Goal: Information Seeking & Learning: Find specific fact

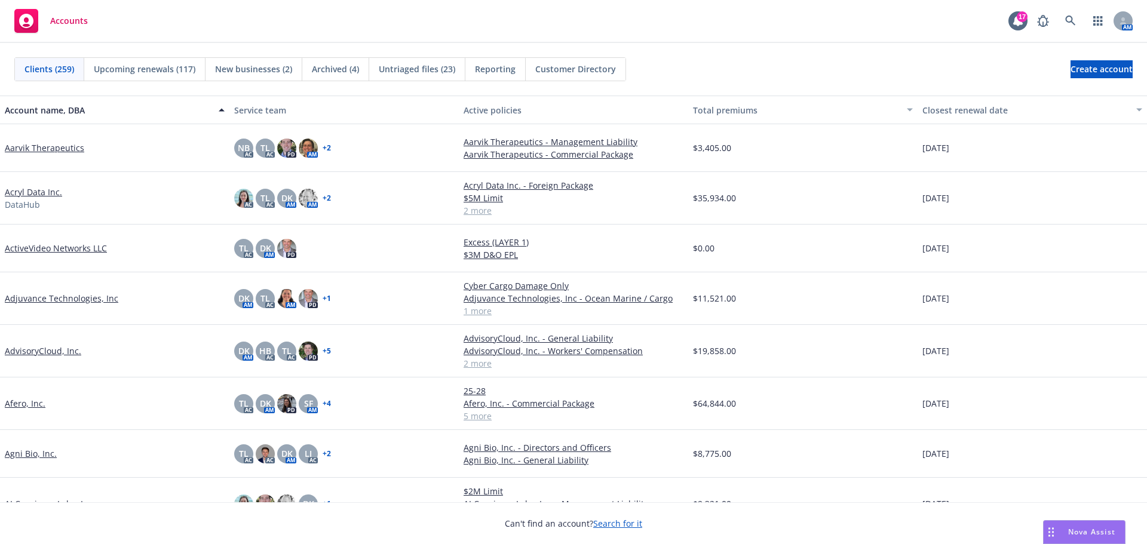
click at [803, 48] on div "Clients (259) Upcoming renewals (117) New businesses (2) Archived (4) Untriaged…" at bounding box center [573, 69] width 1147 height 53
click at [1065, 25] on icon at bounding box center [1070, 21] width 11 height 11
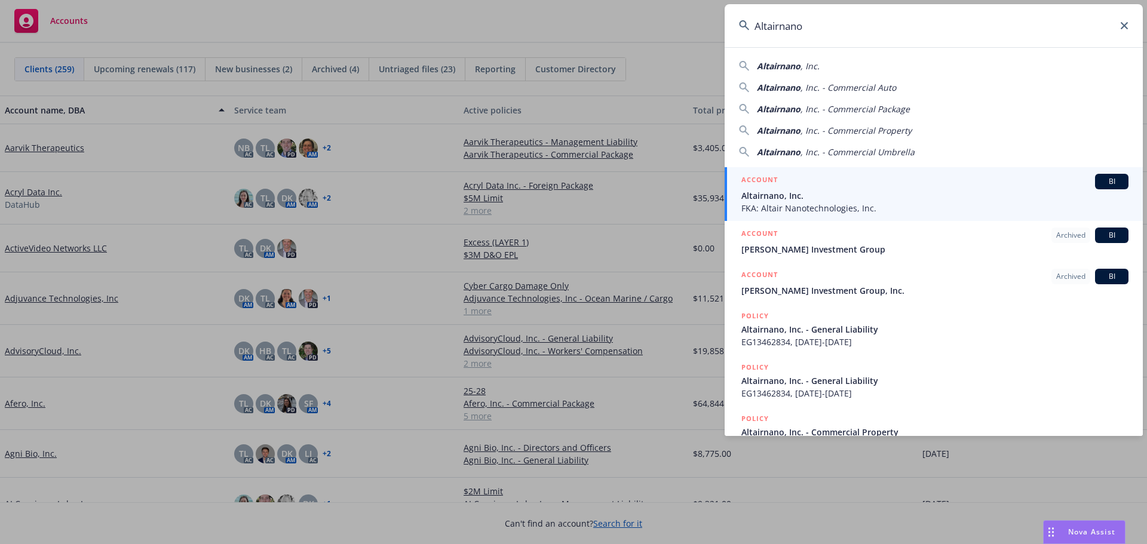
type input "Altairnano"
click at [799, 186] on div "ACCOUNT BI" at bounding box center [934, 182] width 387 height 16
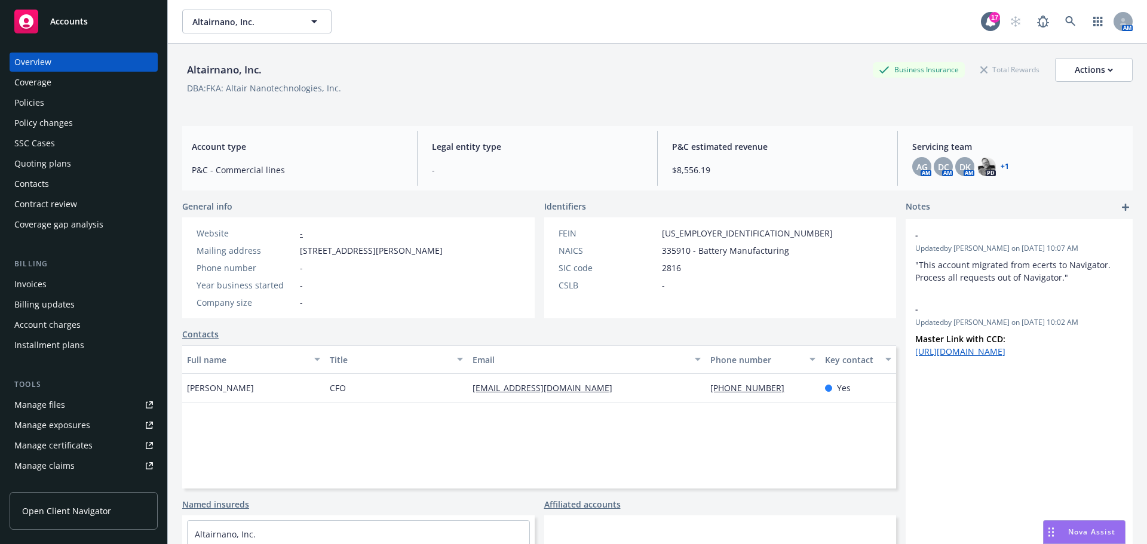
click at [61, 158] on div "Quoting plans" at bounding box center [42, 163] width 57 height 19
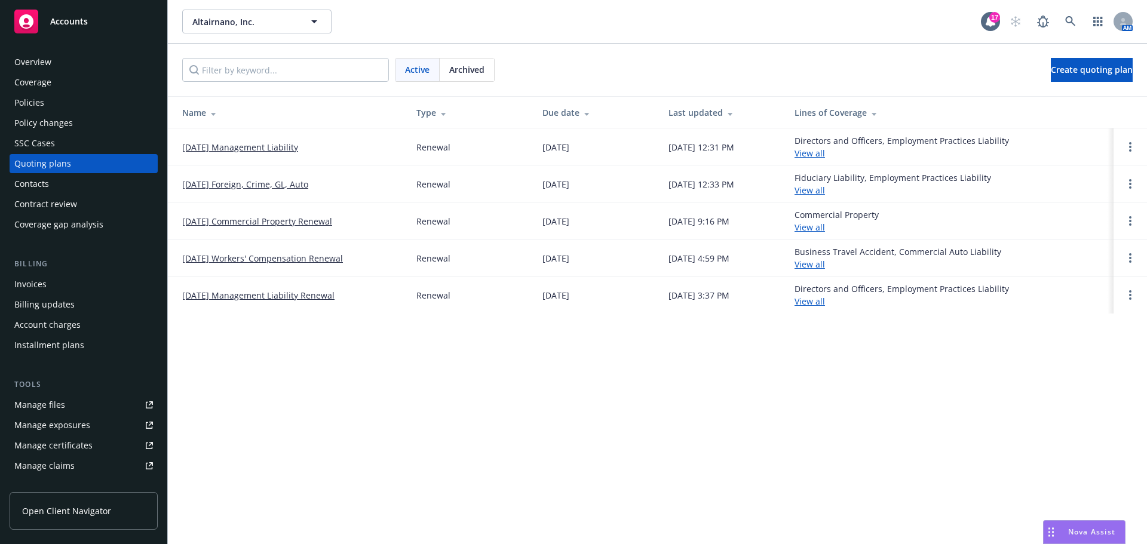
click at [248, 146] on link "[DATE] Management Liability" at bounding box center [240, 147] width 116 height 13
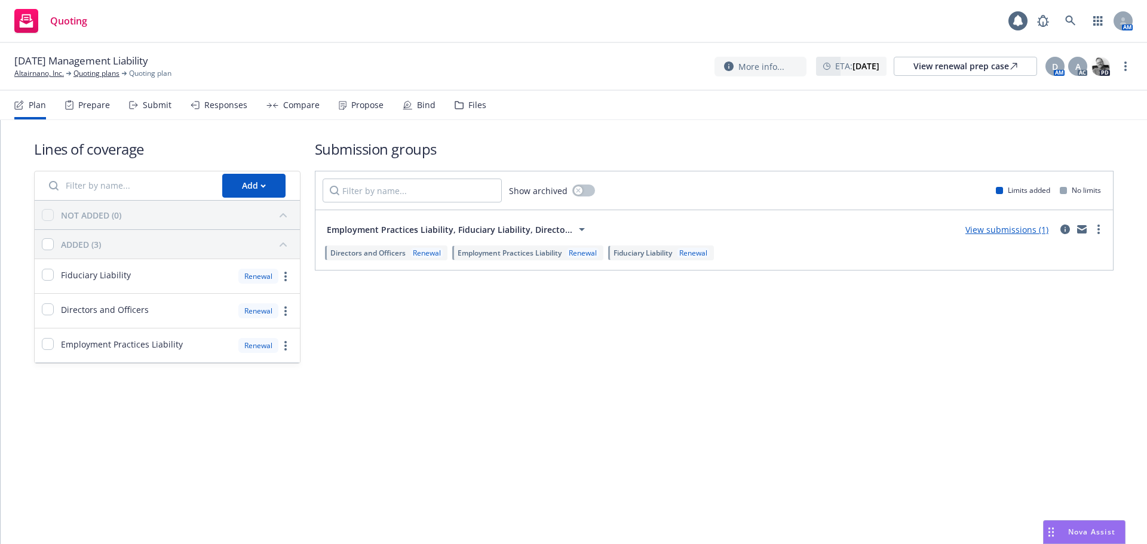
click at [478, 107] on div "Files" at bounding box center [477, 105] width 18 height 10
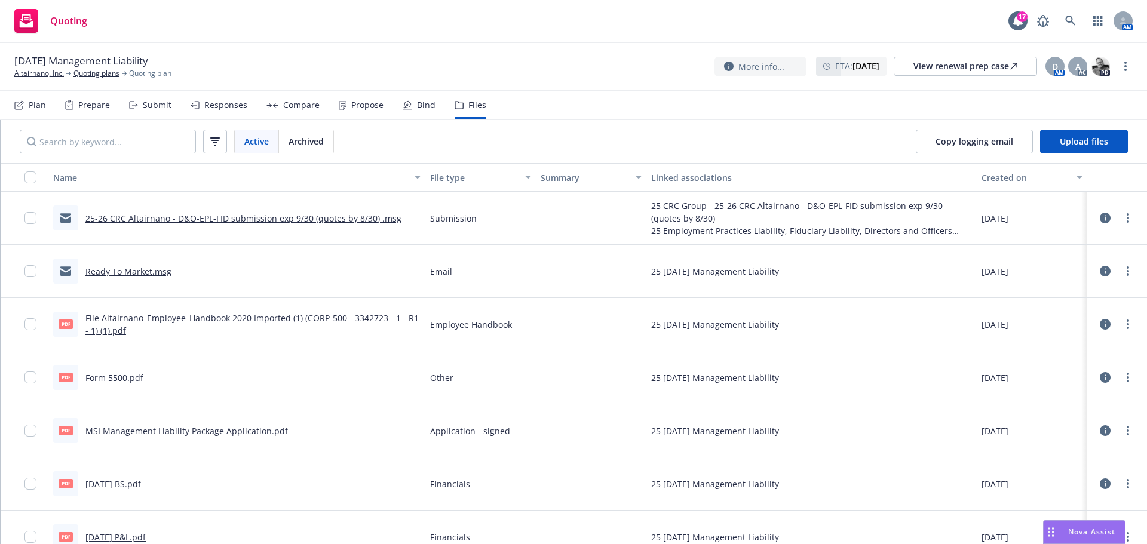
click at [128, 270] on link "Ready To Market.msg" at bounding box center [128, 271] width 86 height 11
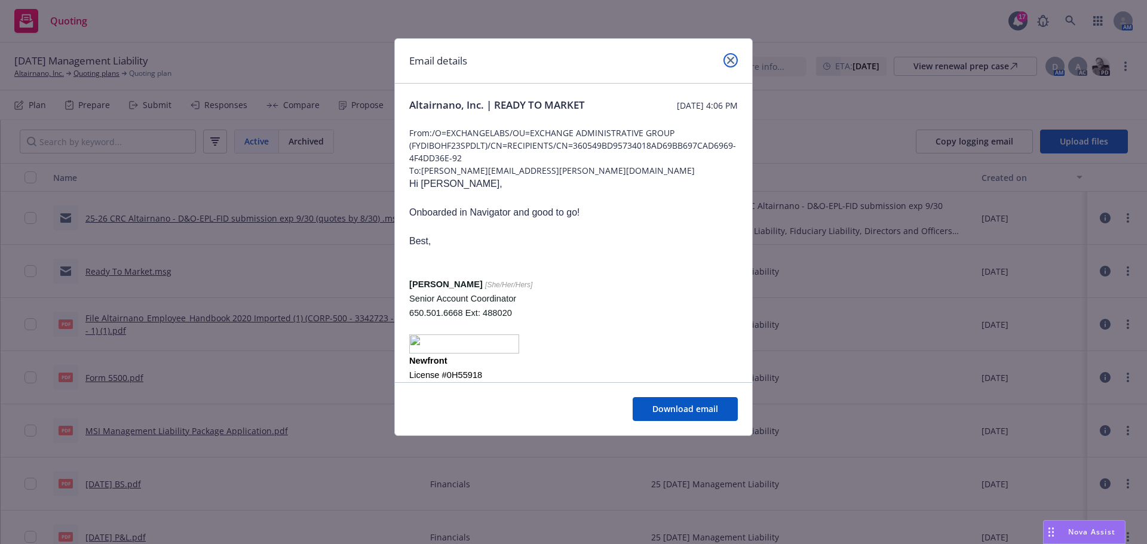
click at [730, 59] on icon "close" at bounding box center [730, 60] width 7 height 7
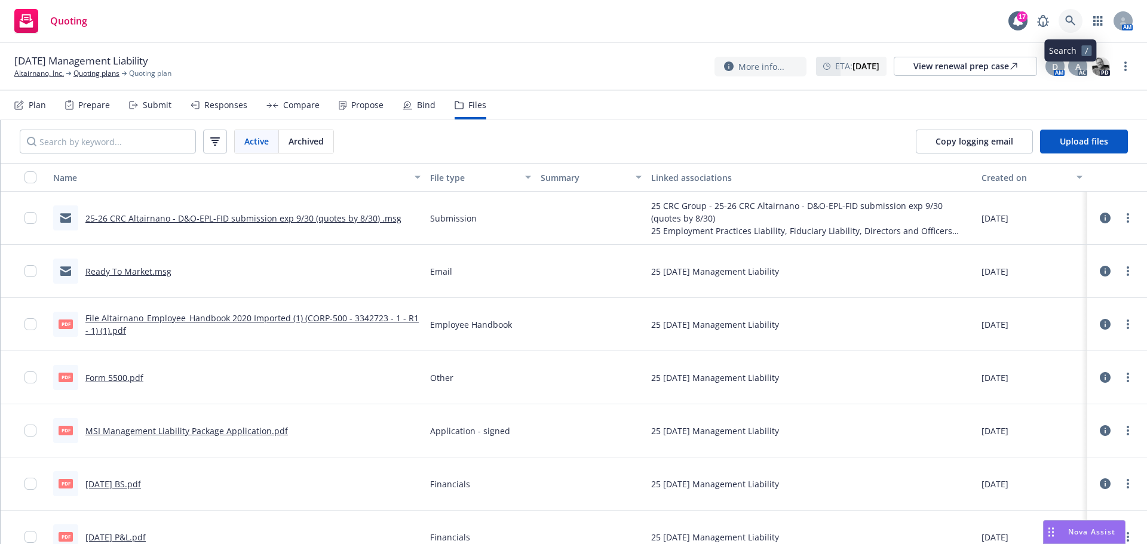
click at [1070, 11] on link at bounding box center [1070, 21] width 24 height 24
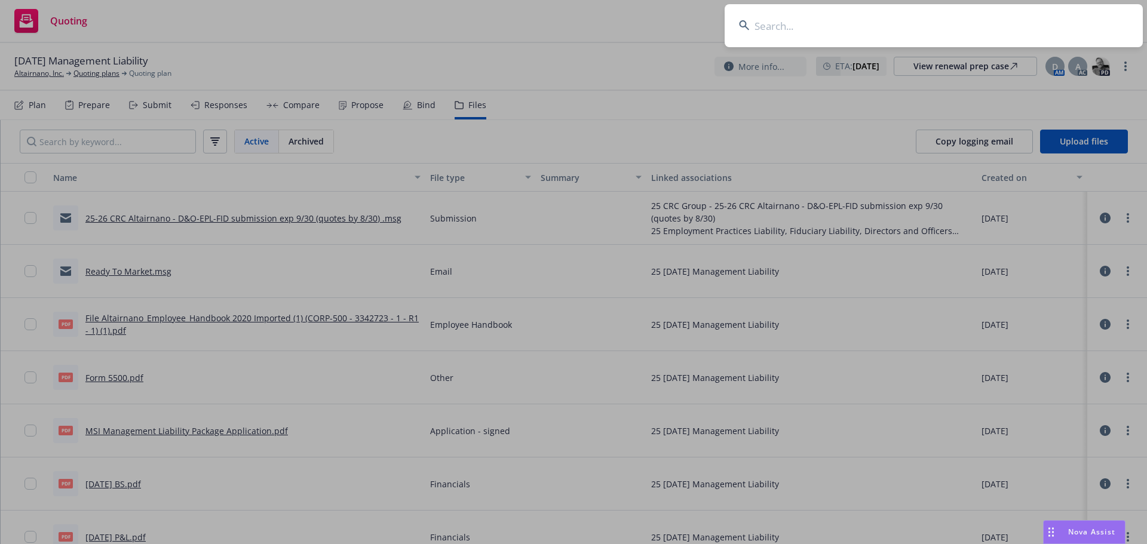
click at [1054, 20] on input at bounding box center [933, 25] width 418 height 43
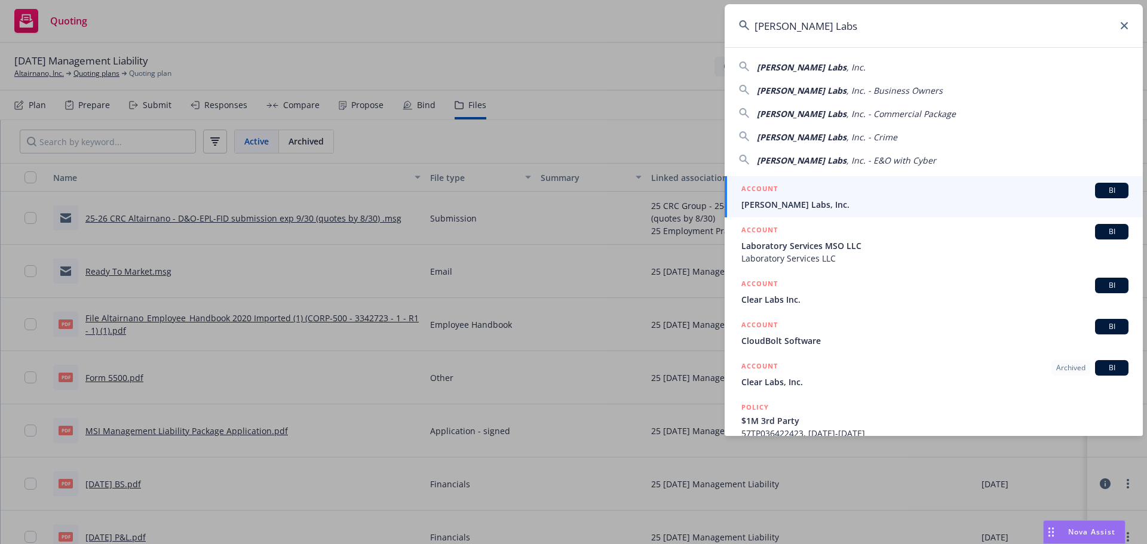
type input "Cleo Labs"
click at [797, 193] on div "ACCOUNT BI" at bounding box center [934, 191] width 387 height 16
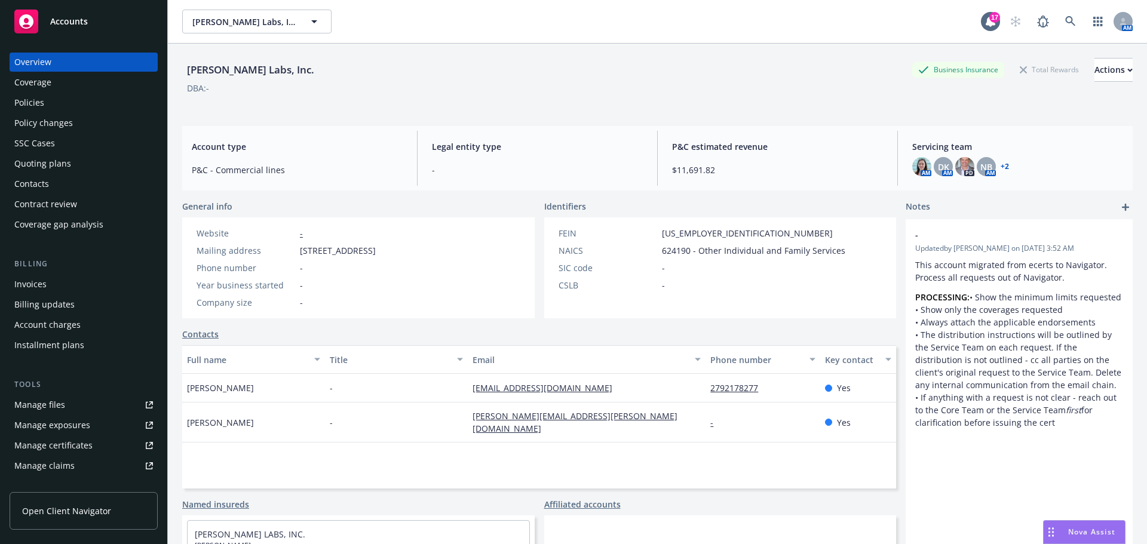
click at [75, 110] on div "Policies" at bounding box center [83, 102] width 139 height 19
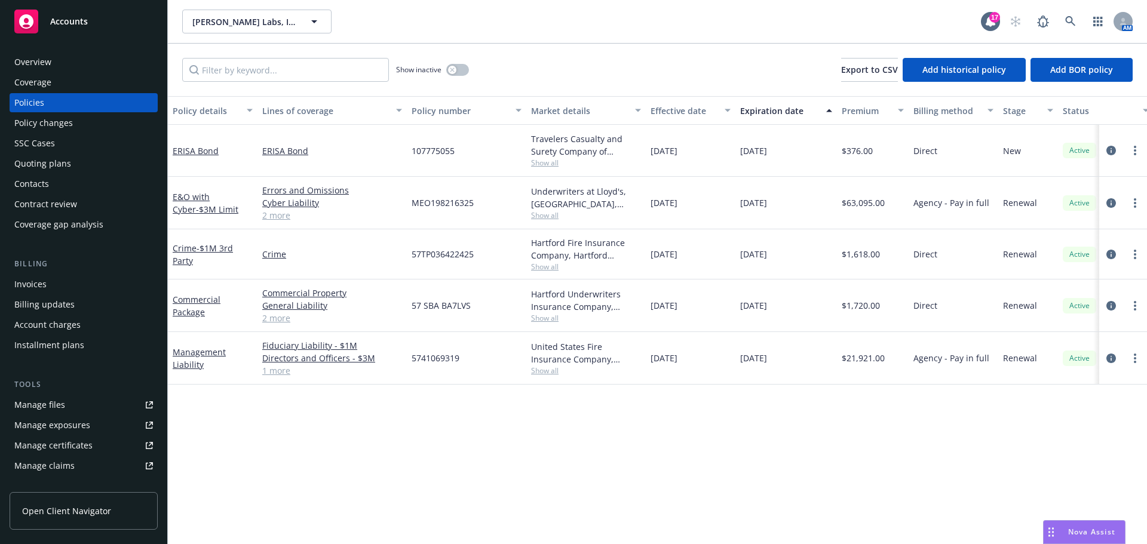
click at [56, 284] on div "Invoices" at bounding box center [83, 284] width 139 height 19
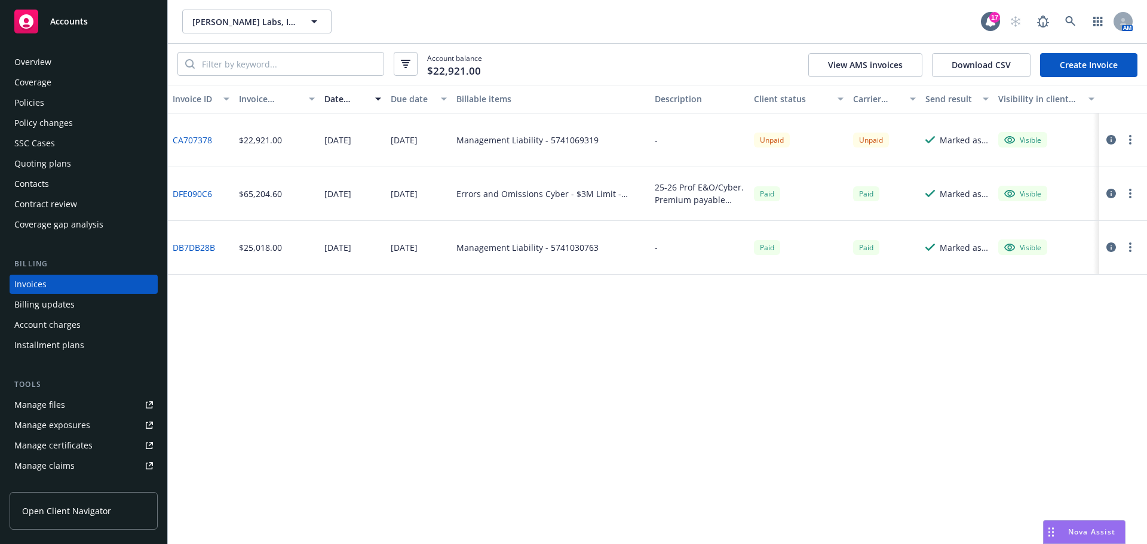
click at [75, 105] on div "Policies" at bounding box center [83, 102] width 139 height 19
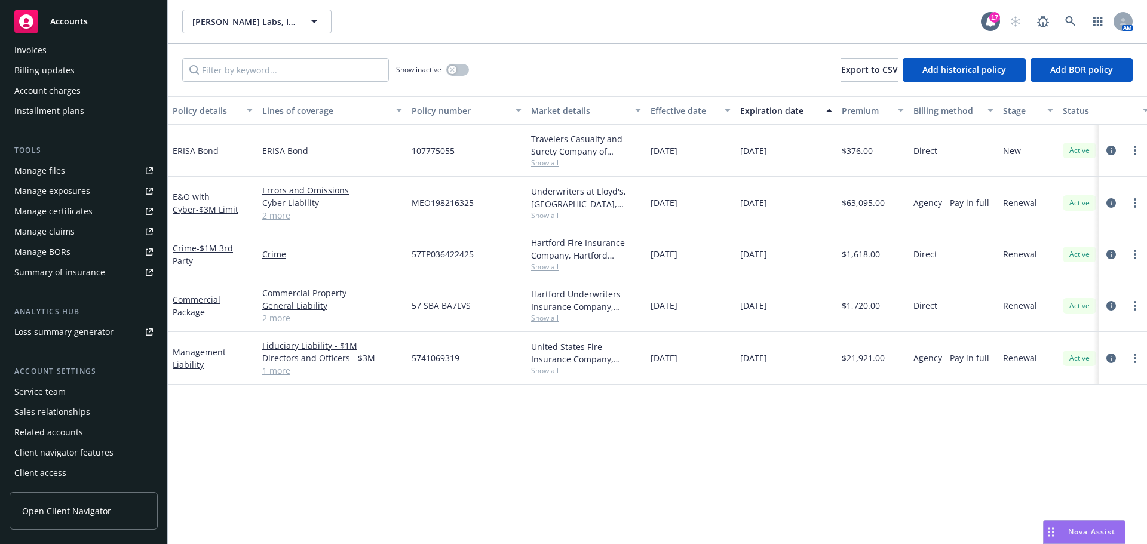
scroll to position [174, 0]
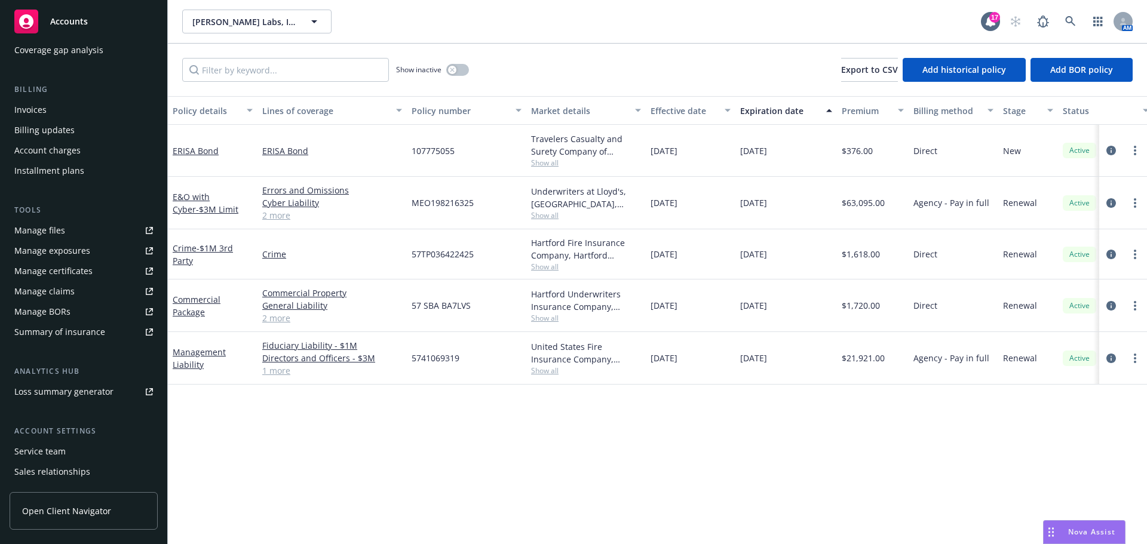
click at [67, 108] on div "Invoices" at bounding box center [83, 109] width 139 height 19
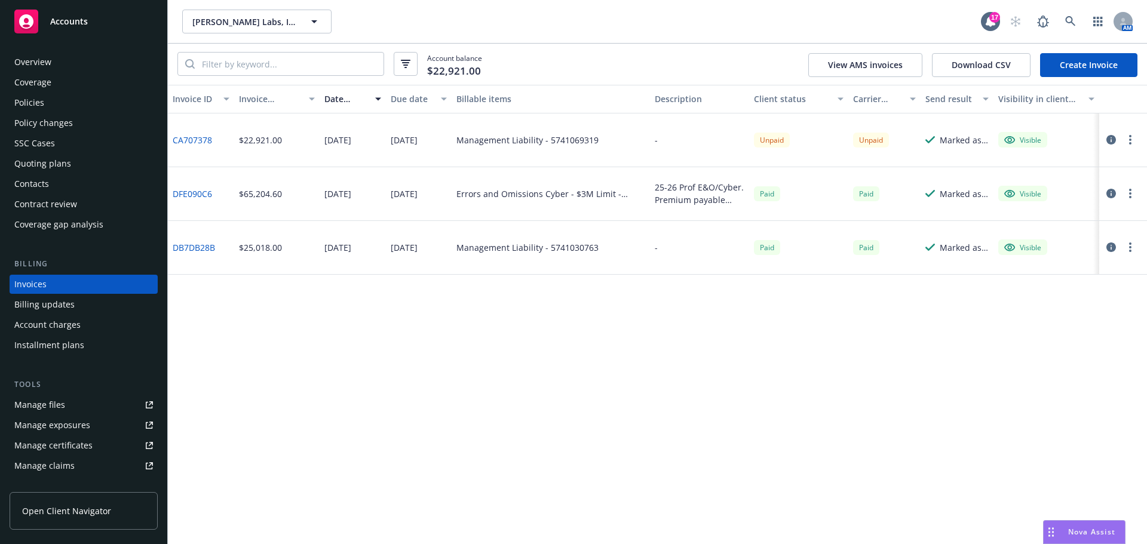
click at [82, 181] on div "Contacts" at bounding box center [83, 183] width 139 height 19
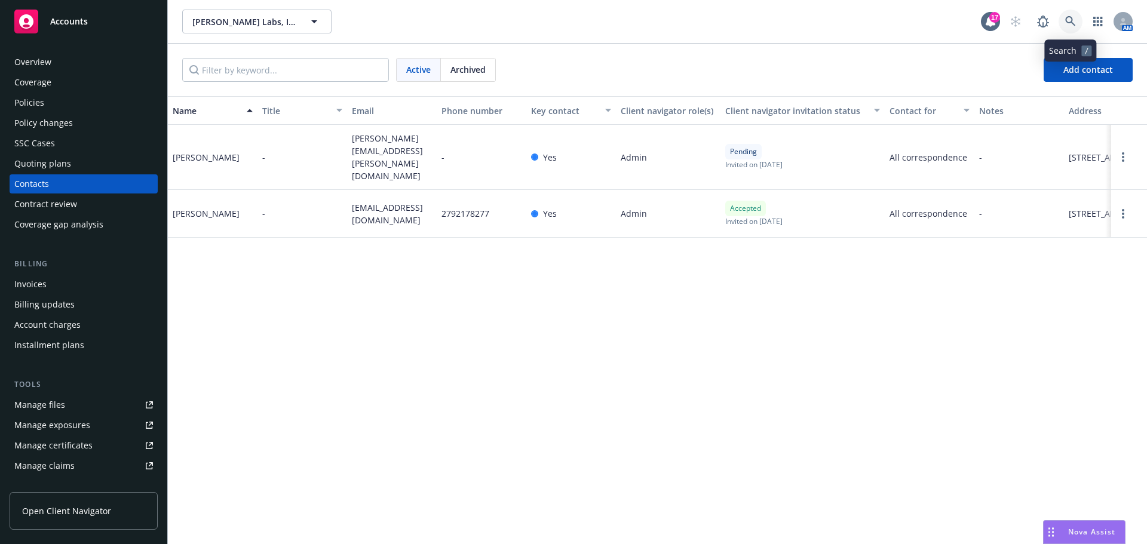
click at [1067, 18] on icon at bounding box center [1070, 21] width 11 height 11
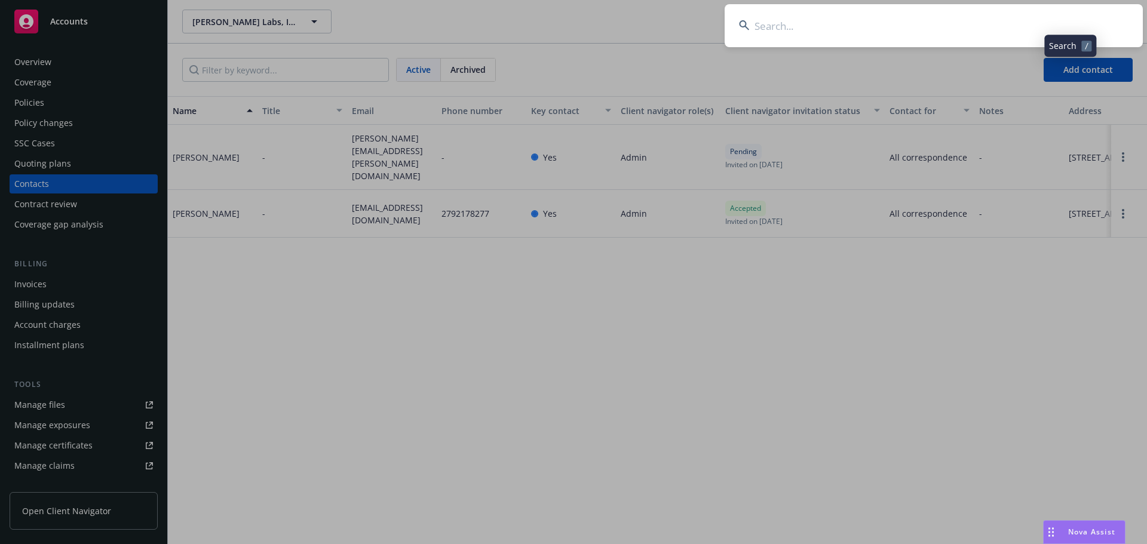
click at [1022, 35] on input at bounding box center [933, 25] width 418 height 43
type input "Temelpa Holdings Inc"
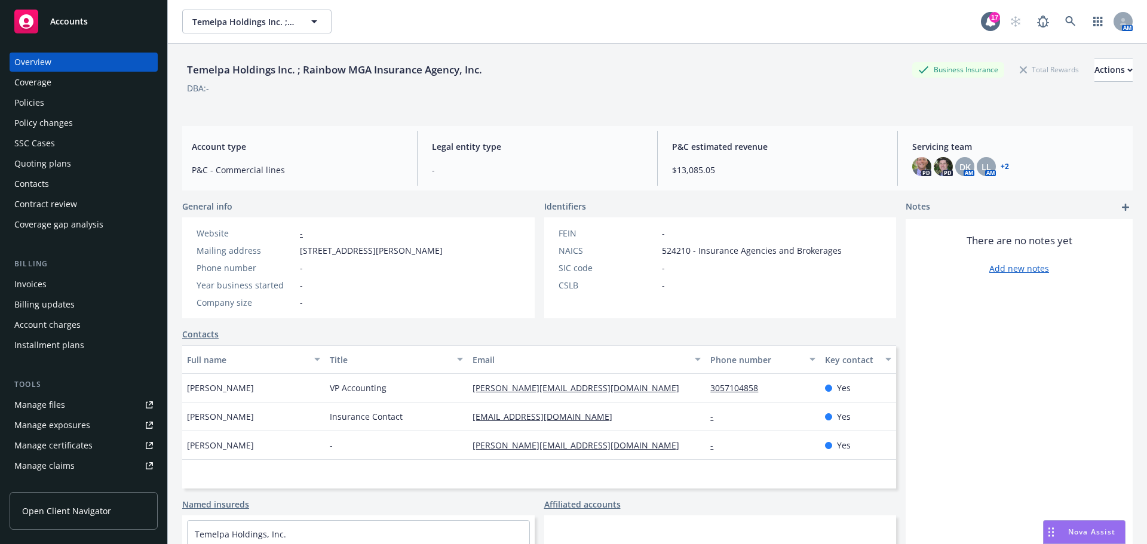
click at [34, 101] on div "Policies" at bounding box center [29, 102] width 30 height 19
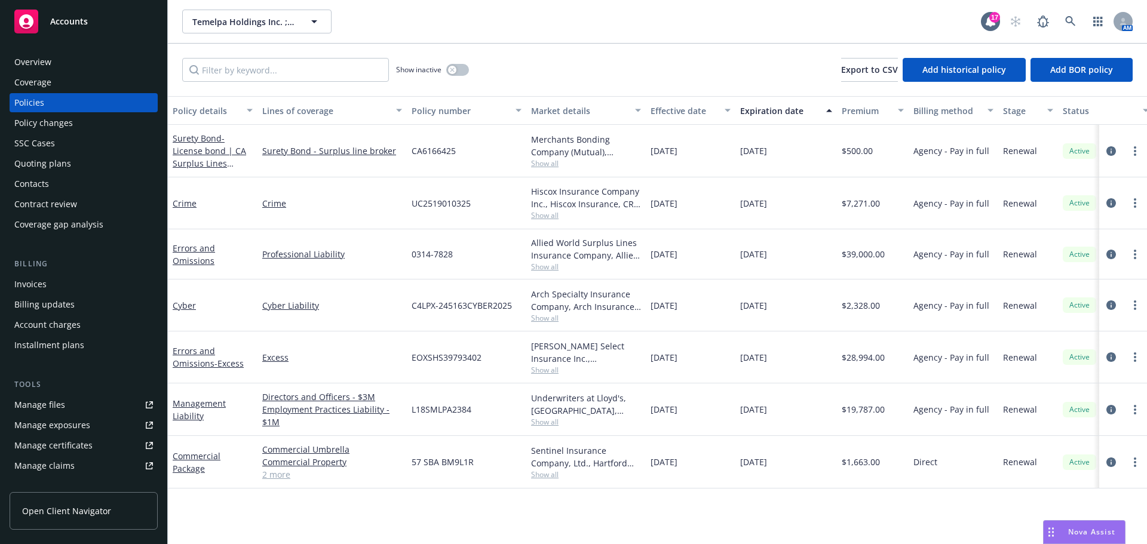
click at [192, 409] on div "Management Liability" at bounding box center [213, 409] width 80 height 25
click at [192, 402] on link "Management Liability" at bounding box center [199, 410] width 53 height 24
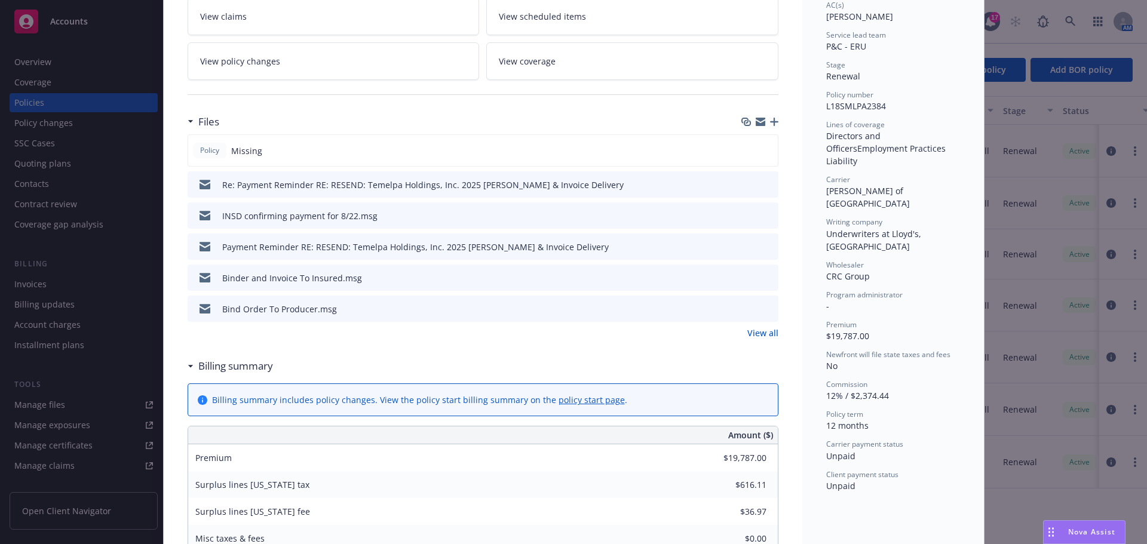
scroll to position [239, 0]
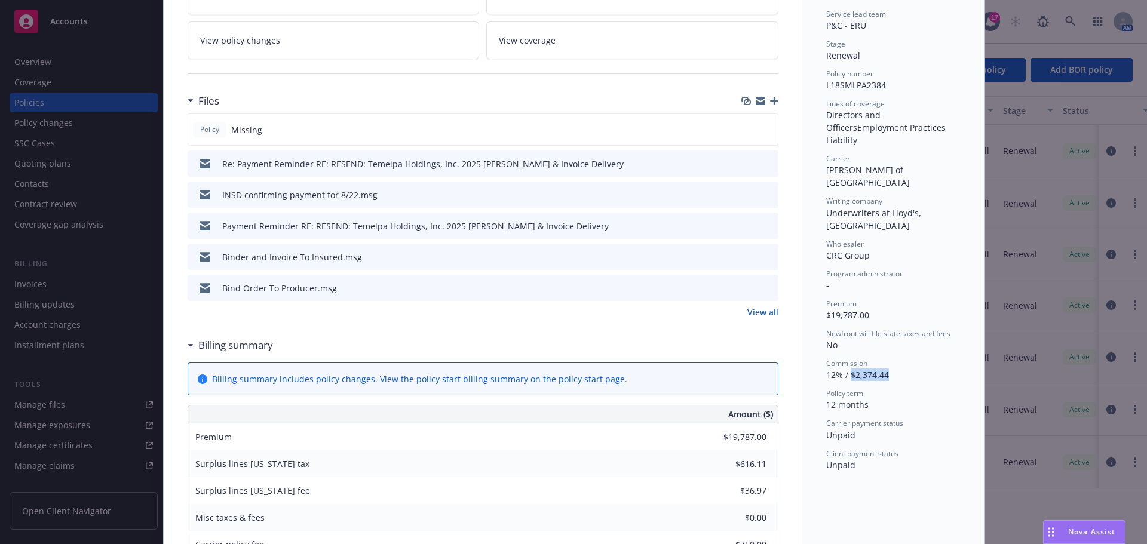
drag, startPoint x: 890, startPoint y: 348, endPoint x: 846, endPoint y: 353, distance: 43.9
click at [846, 358] on div "Commission 12% / $2,374.44" at bounding box center [893, 369] width 134 height 23
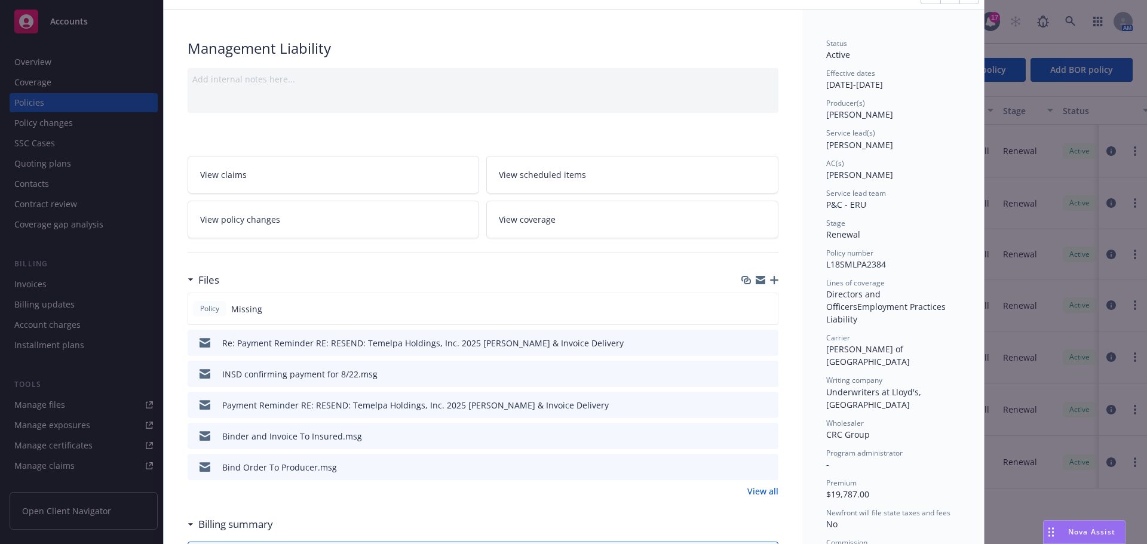
scroll to position [0, 0]
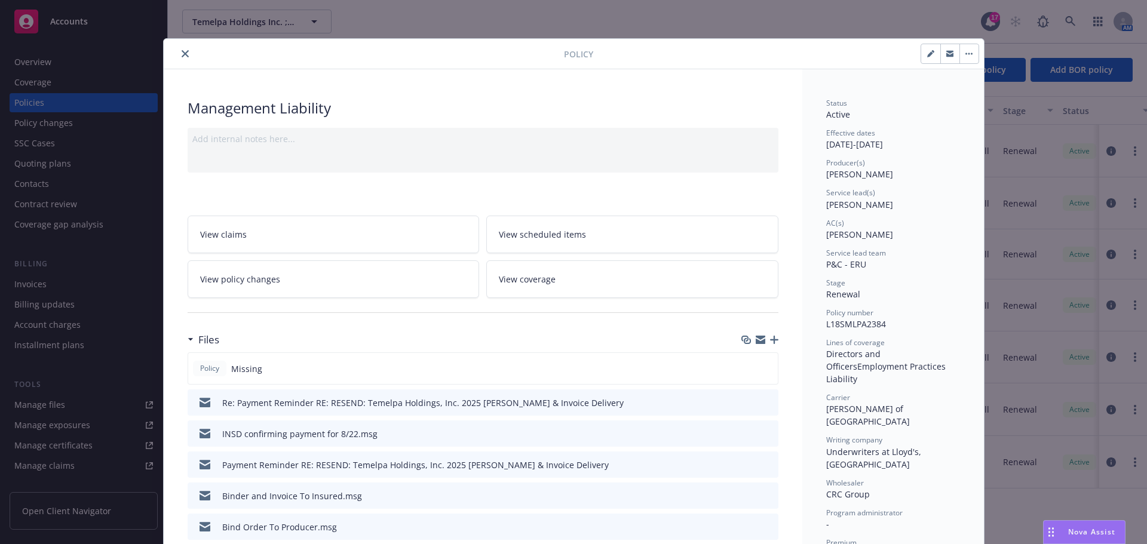
click at [182, 51] on icon "close" at bounding box center [185, 53] width 7 height 7
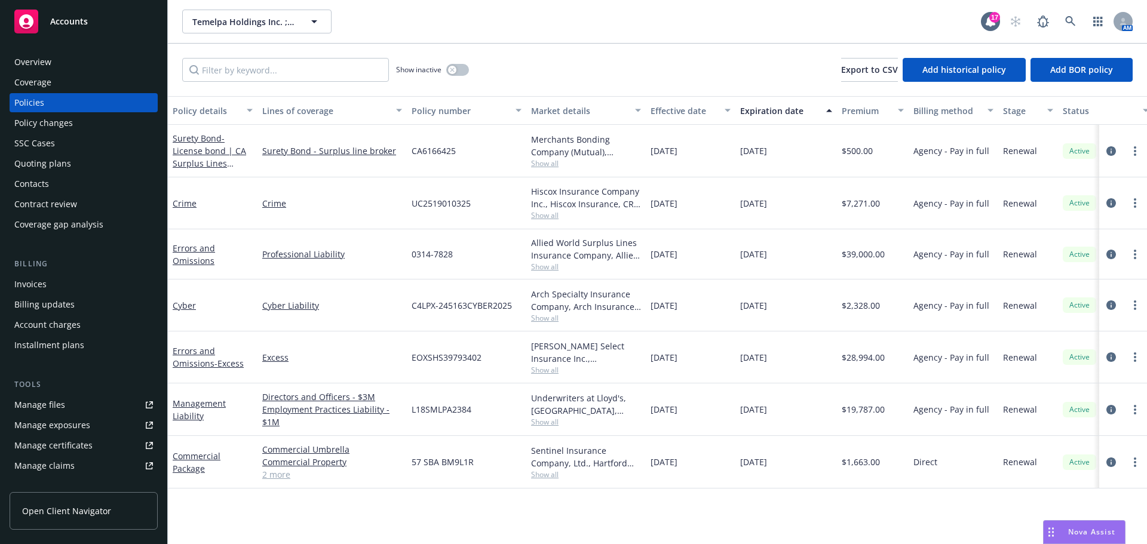
click at [60, 277] on div "Invoices" at bounding box center [83, 284] width 139 height 19
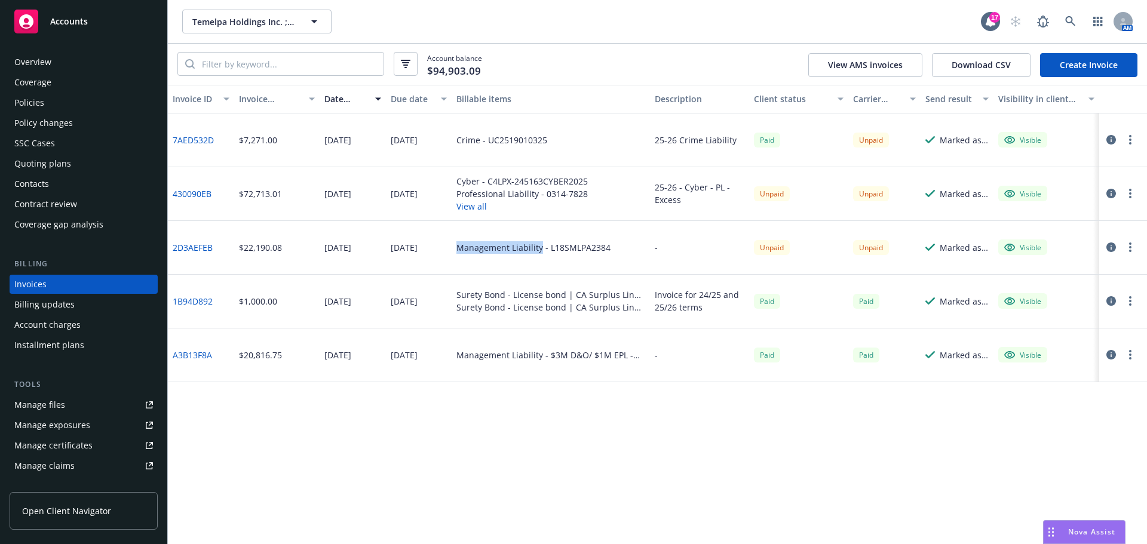
drag, startPoint x: 455, startPoint y: 246, endPoint x: 539, endPoint y: 254, distance: 84.0
click at [539, 254] on div "Management Liability - L18SMLPA2384" at bounding box center [551, 248] width 198 height 54
click at [1071, 21] on icon at bounding box center [1070, 21] width 10 height 10
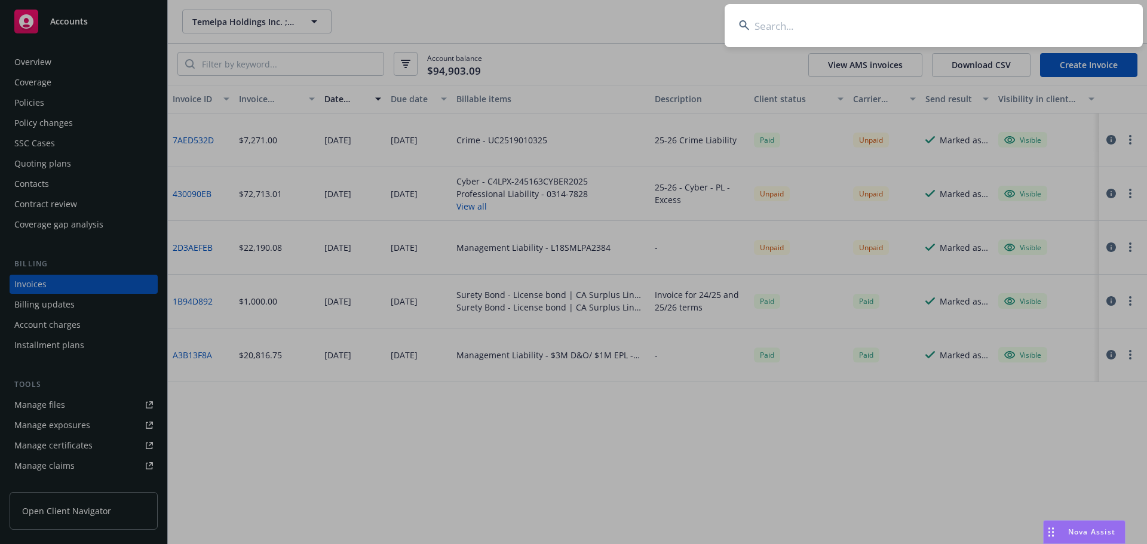
click at [962, 18] on input at bounding box center [933, 25] width 418 height 43
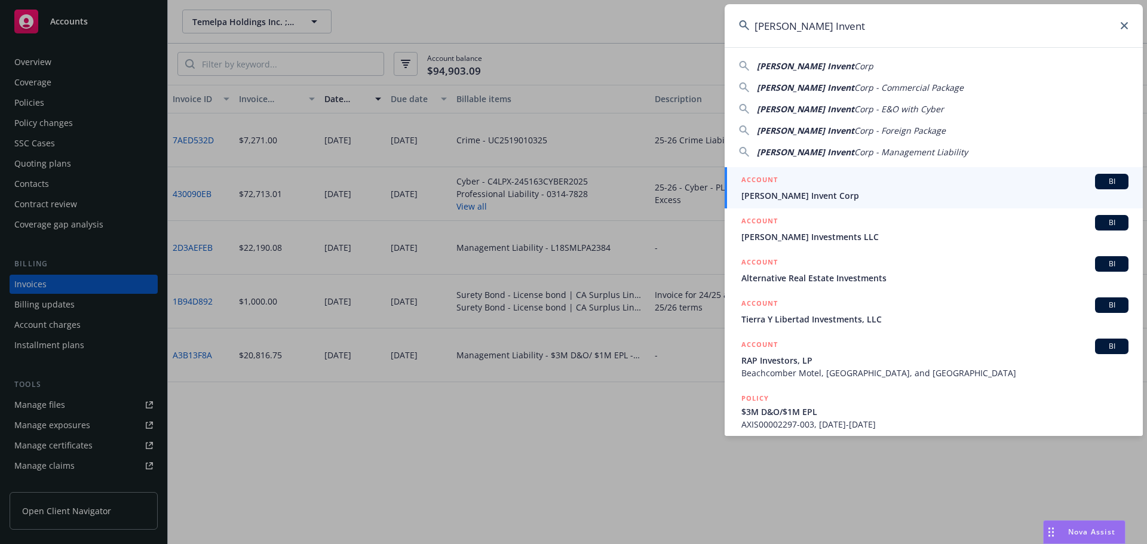
type input "Albert Invent"
click at [803, 192] on span "Albert Invent Corp" at bounding box center [934, 195] width 387 height 13
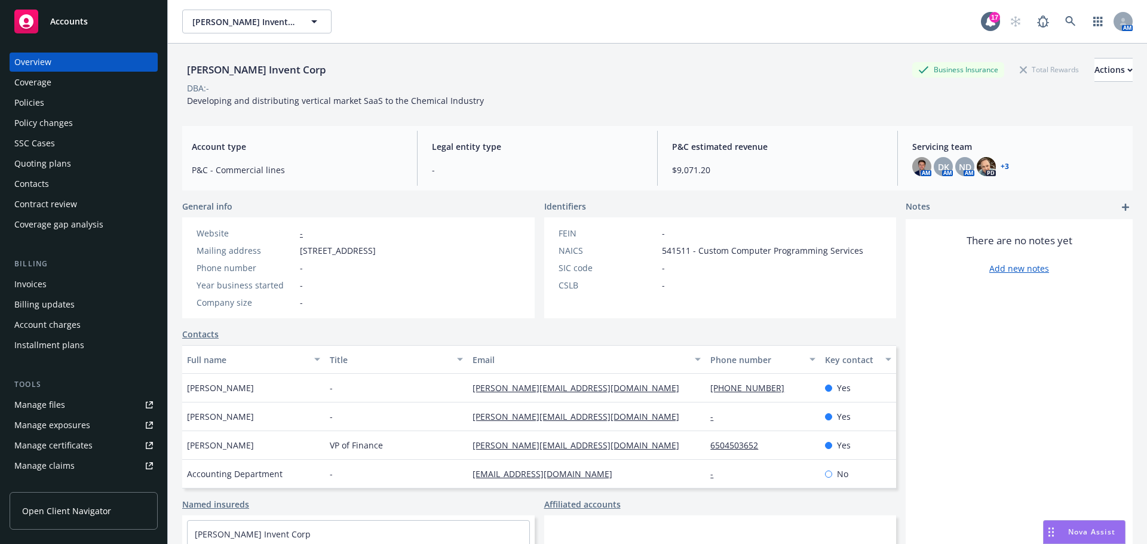
click at [90, 97] on div "Policies" at bounding box center [83, 102] width 139 height 19
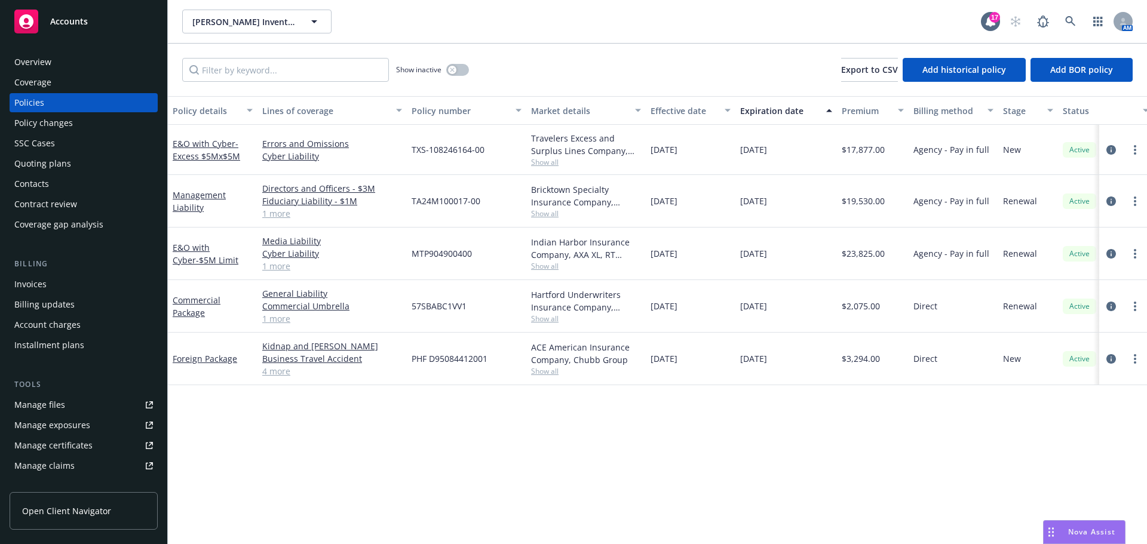
click at [51, 278] on div "Invoices" at bounding box center [83, 284] width 139 height 19
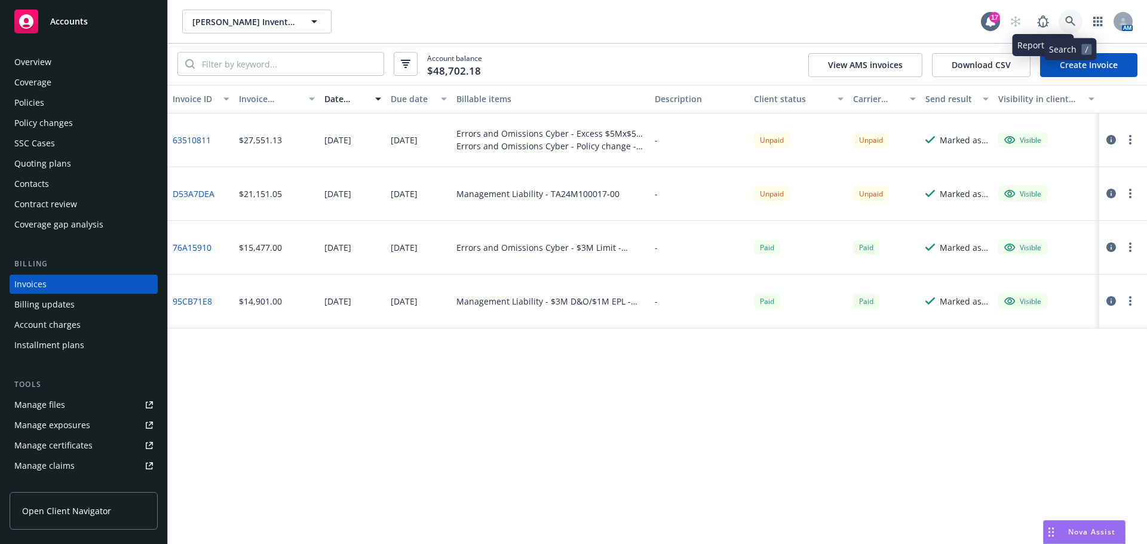
click at [1064, 23] on link at bounding box center [1070, 22] width 24 height 24
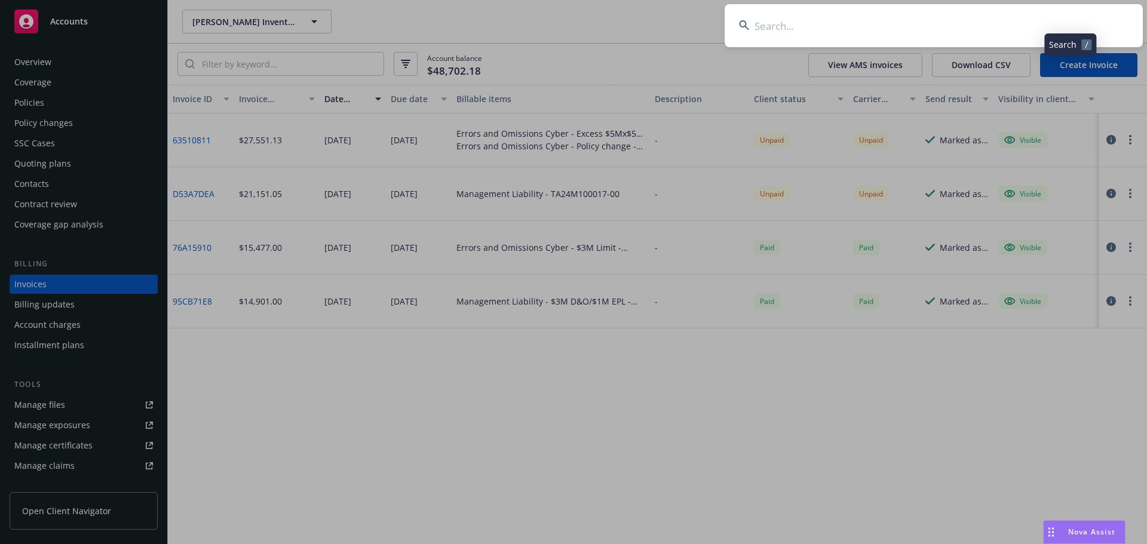
click at [1051, 21] on input at bounding box center [933, 25] width 418 height 43
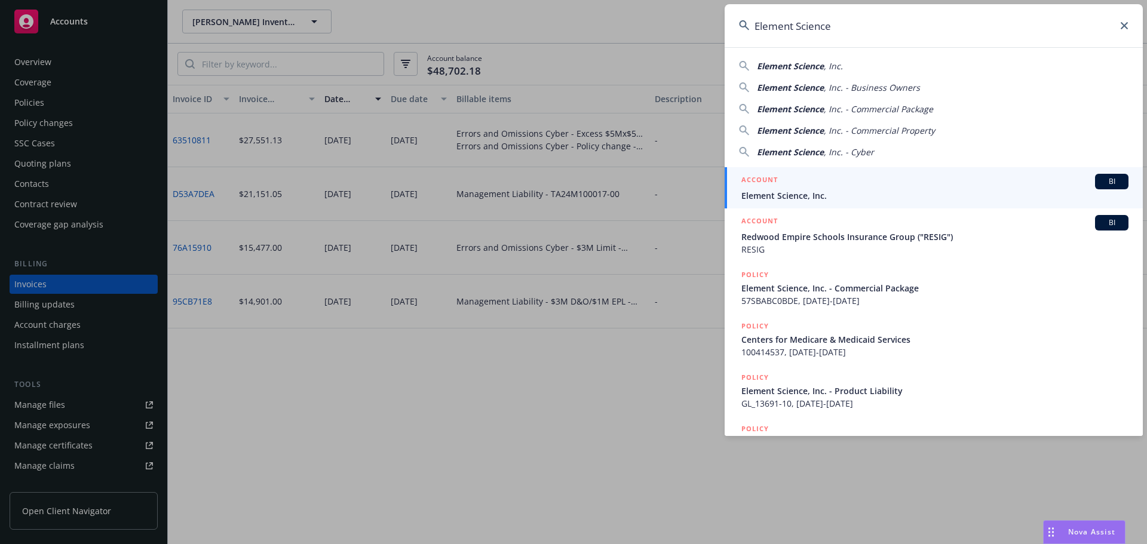
type input "Element Science"
click at [813, 190] on span "Element Science, Inc." at bounding box center [934, 195] width 387 height 13
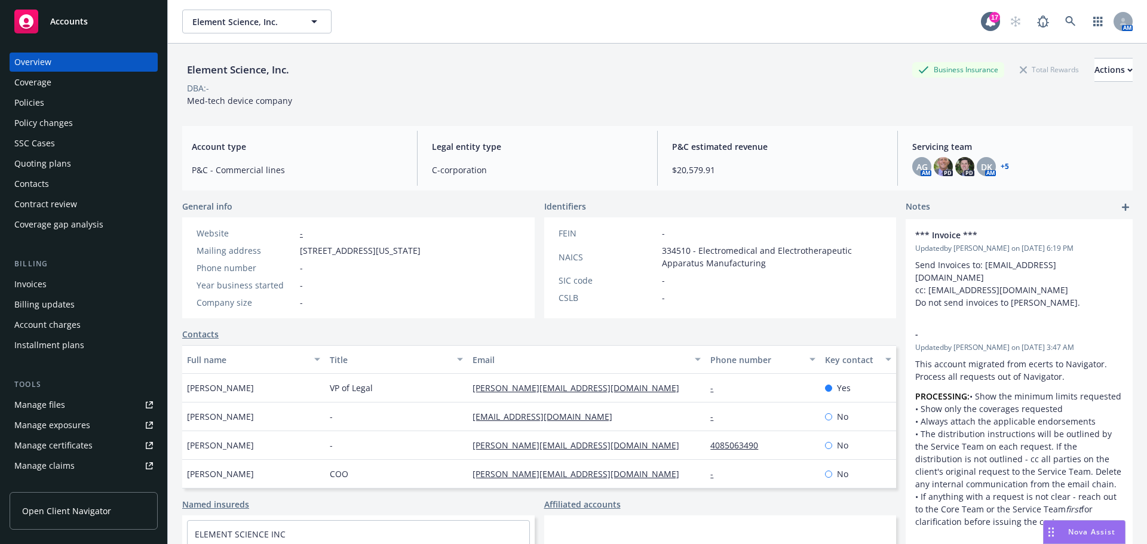
click at [51, 103] on div "Policies" at bounding box center [83, 102] width 139 height 19
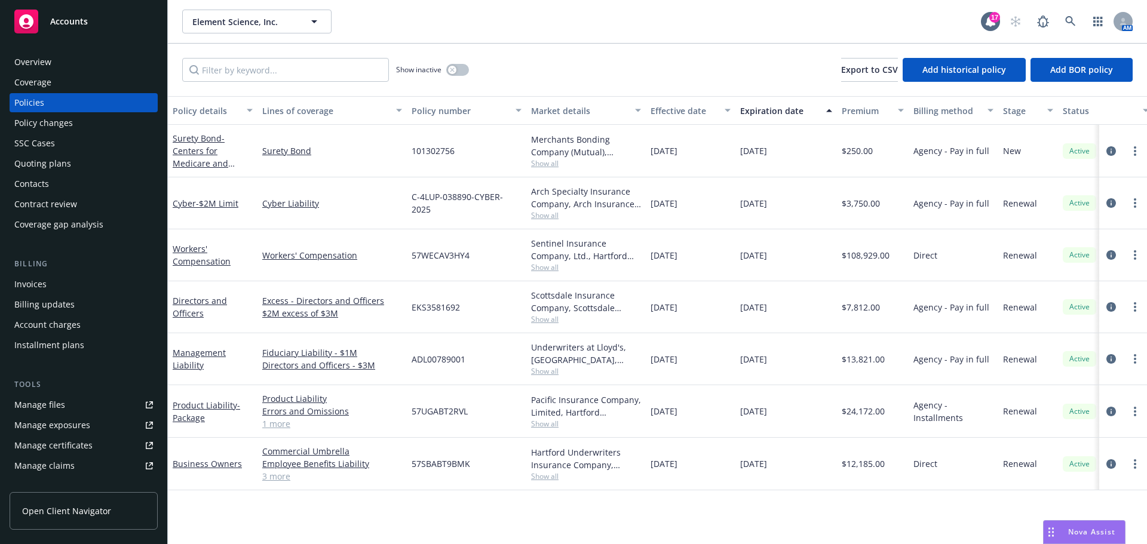
click at [85, 278] on div "Invoices" at bounding box center [83, 284] width 139 height 19
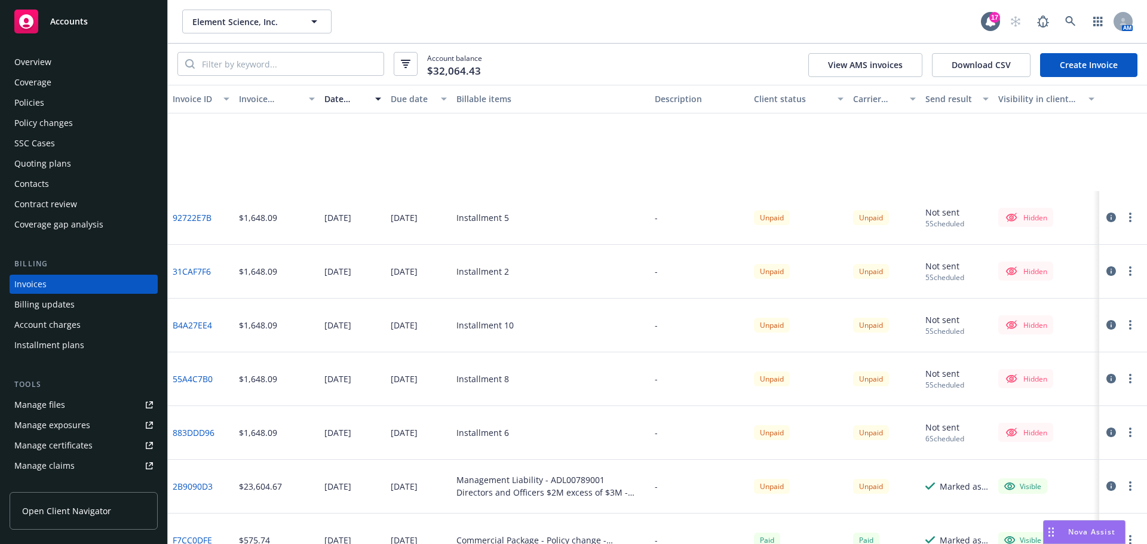
scroll to position [538, 0]
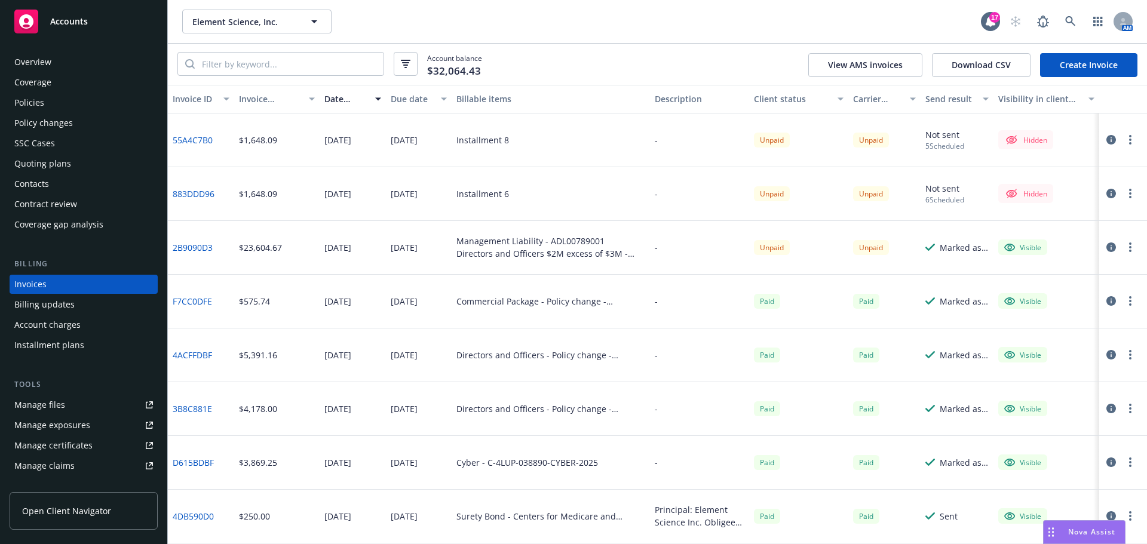
click at [51, 96] on div "Policies" at bounding box center [83, 102] width 139 height 19
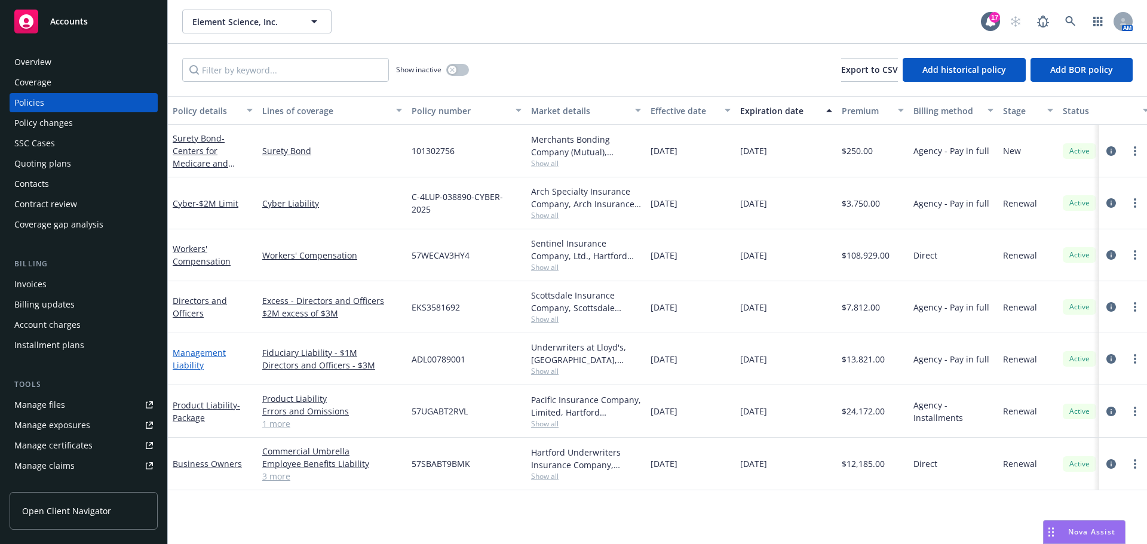
click at [187, 355] on link "Management Liability" at bounding box center [199, 359] width 53 height 24
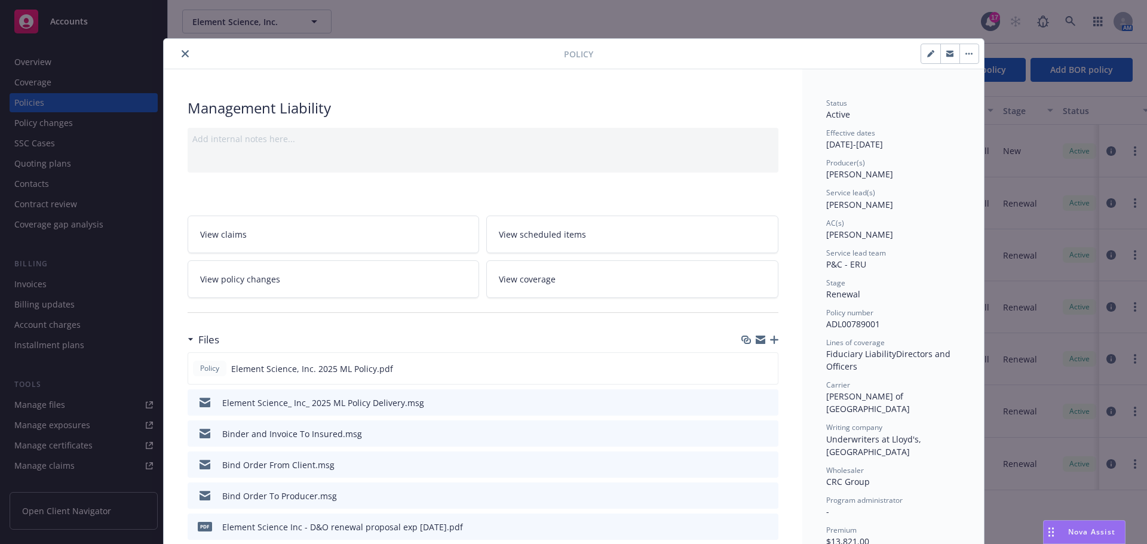
click at [763, 401] on icon "preview file" at bounding box center [766, 402] width 11 height 8
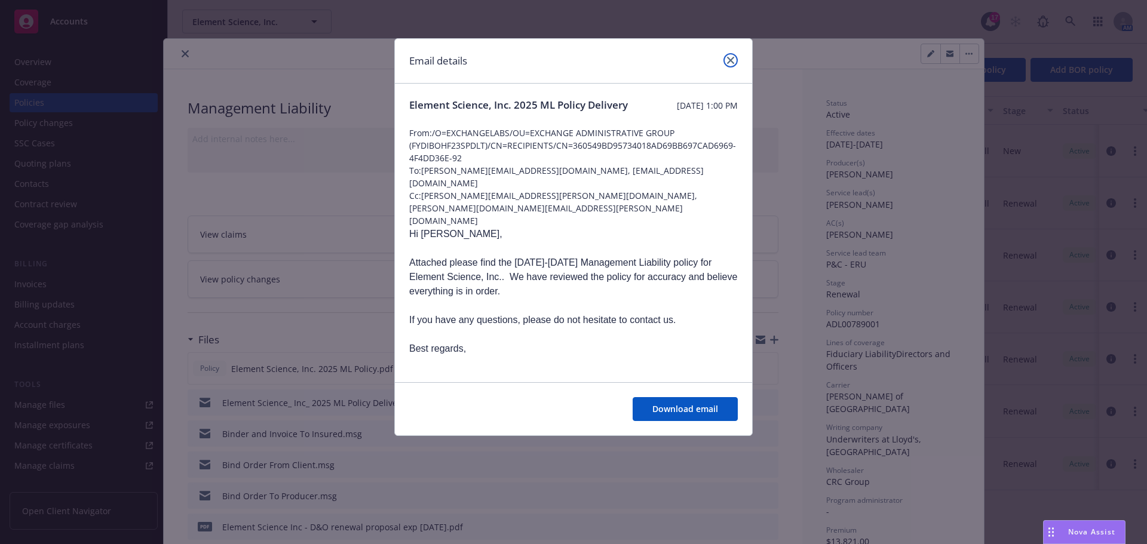
drag, startPoint x: 729, startPoint y: 61, endPoint x: 724, endPoint y: 86, distance: 25.5
click at [727, 63] on icon "close" at bounding box center [730, 60] width 7 height 7
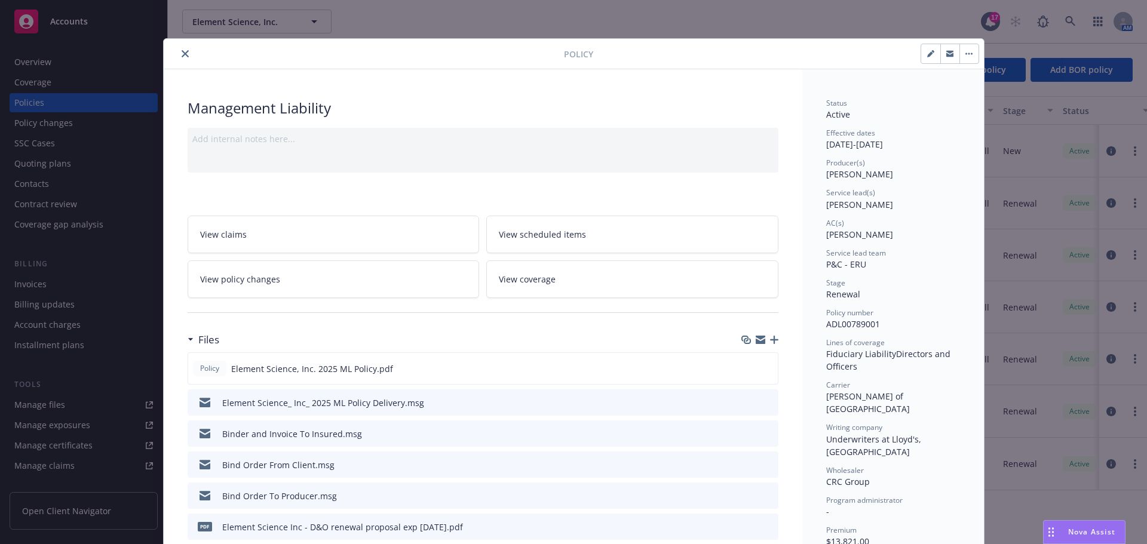
click at [761, 431] on icon "preview file" at bounding box center [766, 433] width 11 height 8
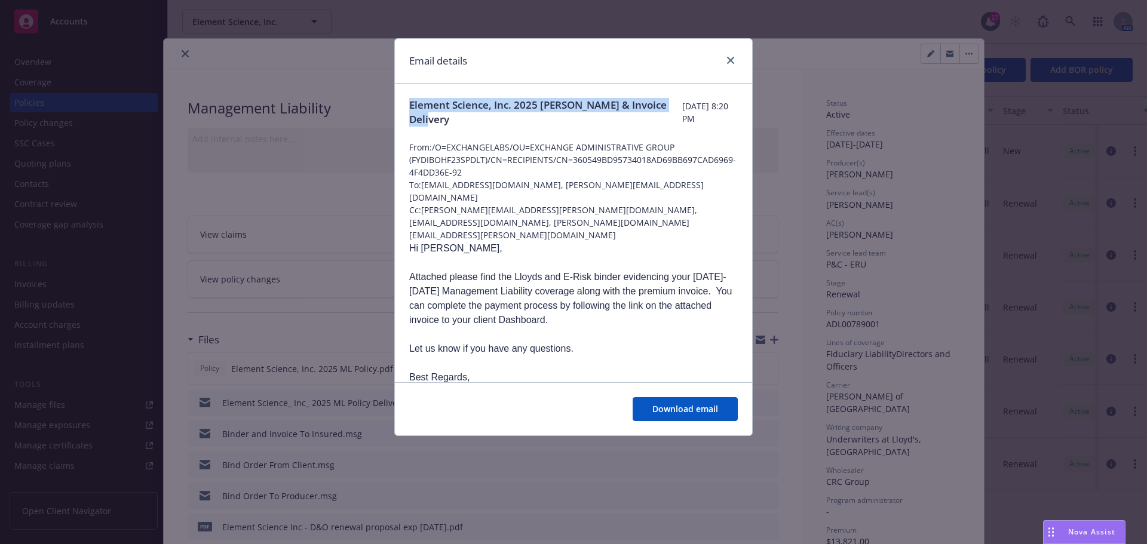
drag, startPoint x: 404, startPoint y: 100, endPoint x: 492, endPoint y: 122, distance: 90.0
click at [492, 122] on div "Element Science, Inc. 2025 ML Binder & Invoice Delivery Friday, July 11, 2025 a…" at bounding box center [573, 344] width 357 height 521
copy span "Element Science, Inc. 2025 ML Binder & Invoice Delivery"
drag, startPoint x: 422, startPoint y: 183, endPoint x: 509, endPoint y: 183, distance: 87.8
click at [509, 183] on span "To: legal@elementsci.com, jessica@elementsci.com" at bounding box center [573, 191] width 328 height 25
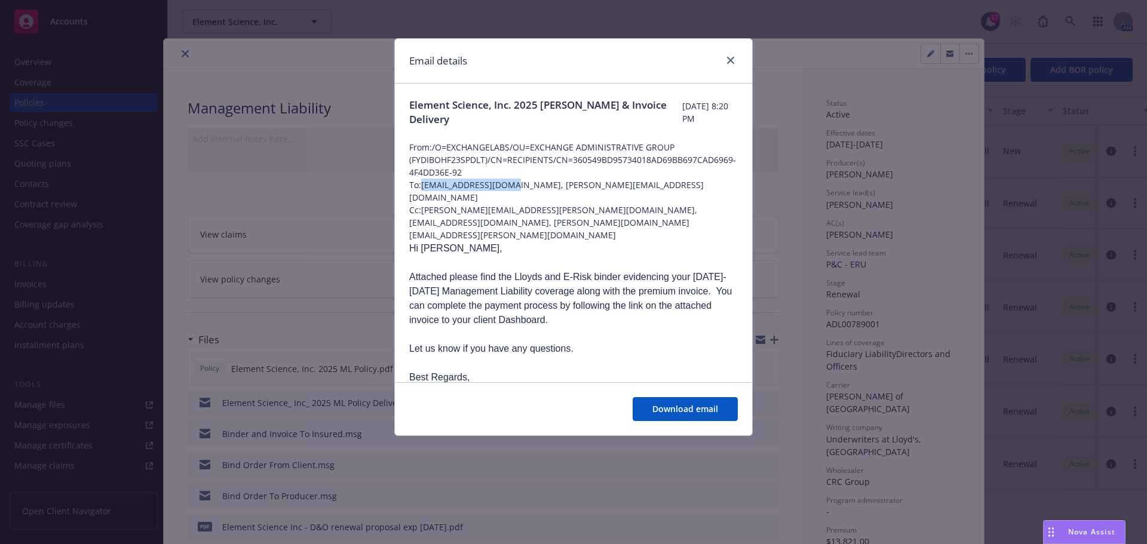
copy span "legal@elementsci.com"
drag, startPoint x: 585, startPoint y: 185, endPoint x: 514, endPoint y: 184, distance: 71.7
click at [514, 184] on span "To: legal@elementsci.com, jessica@elementsci.com" at bounding box center [573, 191] width 328 height 25
copy span "jessica@elementsci.com"
drag, startPoint x: 423, startPoint y: 196, endPoint x: 556, endPoint y: 196, distance: 133.2
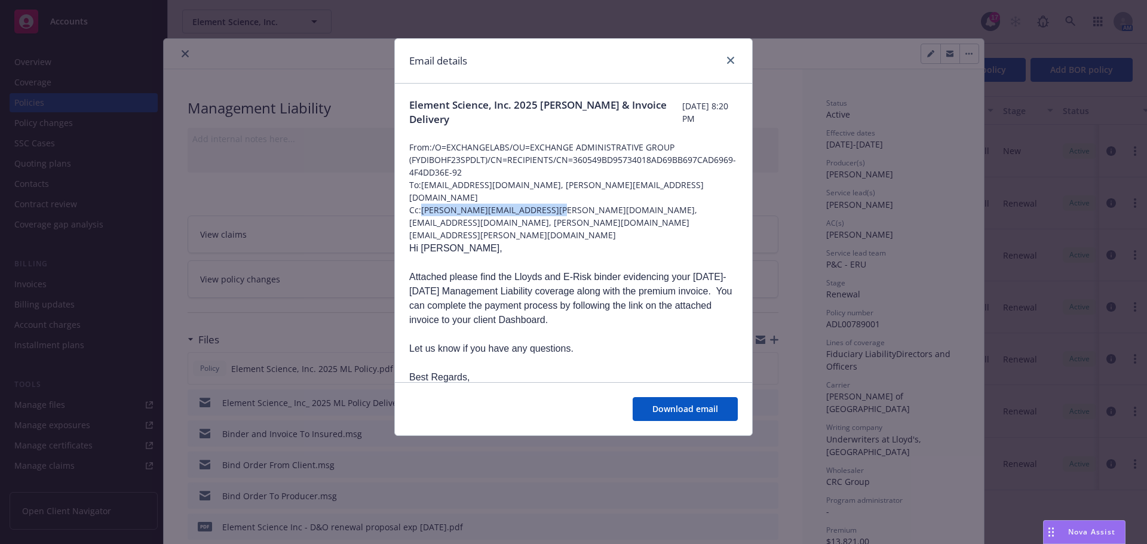
click at [556, 204] on span "Cc: brian.marblestone@newfront.com, accounting@elementsci.com, douglas.keidel@n…" at bounding box center [573, 223] width 328 height 38
drag, startPoint x: 563, startPoint y: 195, endPoint x: 671, endPoint y: 199, distance: 108.2
click at [671, 204] on span "Cc: brian.marblestone@newfront.com, accounting@elementsci.com, douglas.keidel@n…" at bounding box center [573, 223] width 328 height 38
copy span "accounting@elementsci.com"
drag, startPoint x: 423, startPoint y: 196, endPoint x: 554, endPoint y: 197, distance: 131.4
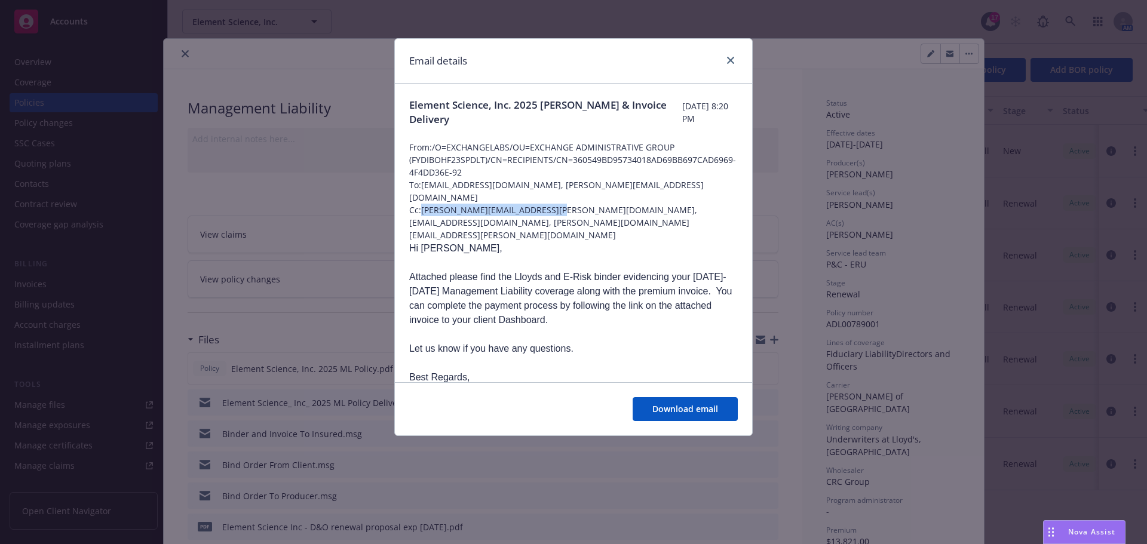
click at [554, 204] on span "Cc: brian.marblestone@newfront.com, accounting@elementsci.com, douglas.keidel@n…" at bounding box center [573, 223] width 328 height 38
copy span "brian.marblestone@newfront.com"
drag, startPoint x: 526, startPoint y: 213, endPoint x: 411, endPoint y: 205, distance: 114.3
click at [411, 205] on span "Cc: brian.marblestone@newfront.com, accounting@elementsci.com, douglas.keidel@n…" at bounding box center [573, 223] width 328 height 38
copy span "douglas.keidel@newfront.com"
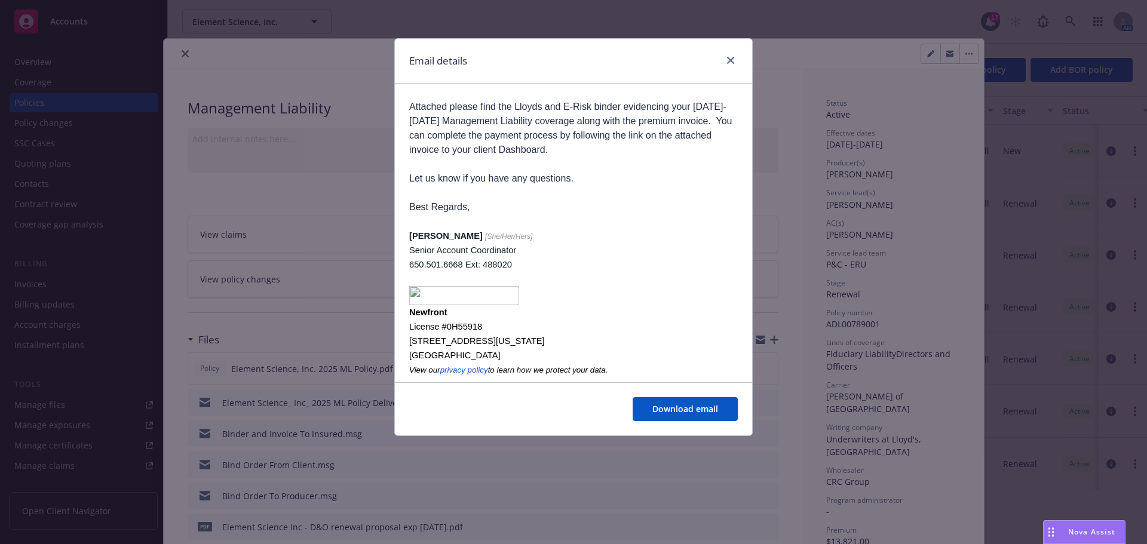
scroll to position [197, 0]
